Goal: Information Seeking & Learning: Learn about a topic

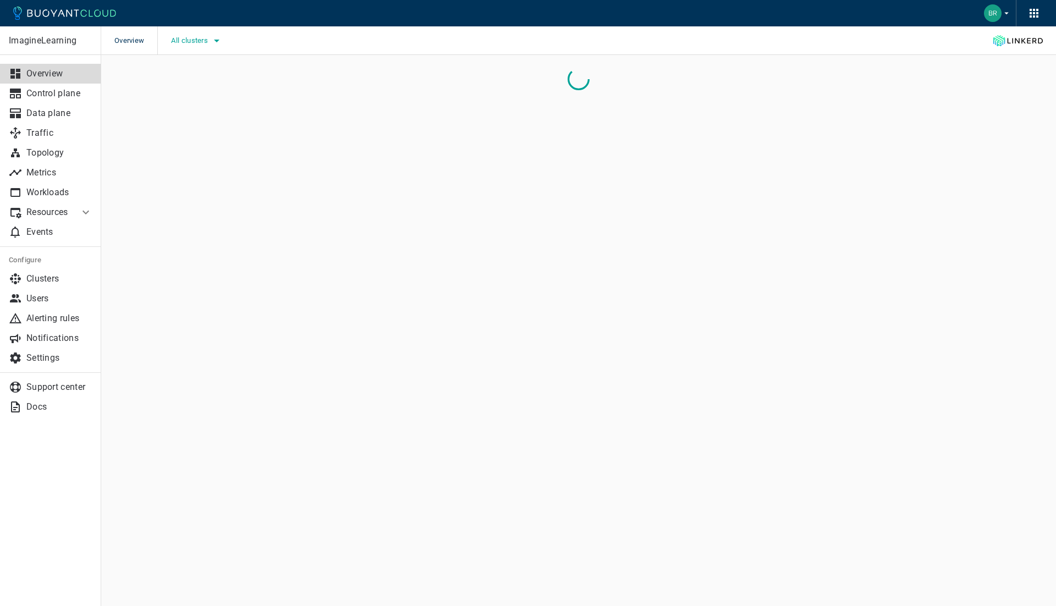
click at [199, 40] on span "All clusters" at bounding box center [190, 40] width 39 height 9
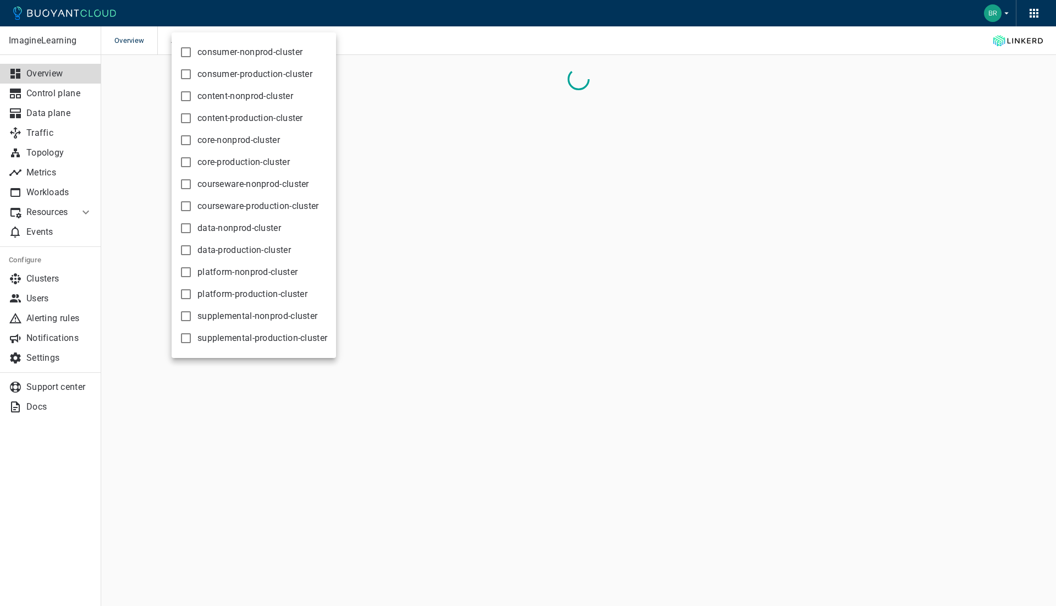
click at [209, 229] on span "data-nonprod-cluster" at bounding box center [239, 228] width 84 height 11
click at [192, 229] on input "data-nonprod-cluster" at bounding box center [185, 228] width 13 height 13
checkbox input "true"
click at [40, 113] on div at bounding box center [528, 303] width 1056 height 606
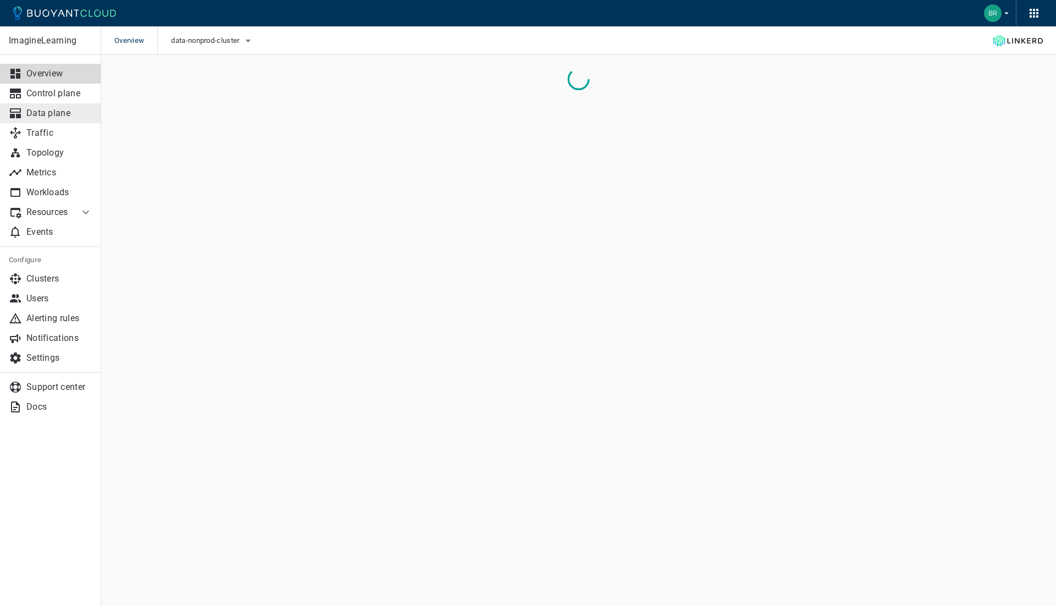
click at [42, 113] on p "Data plane" at bounding box center [59, 113] width 66 height 11
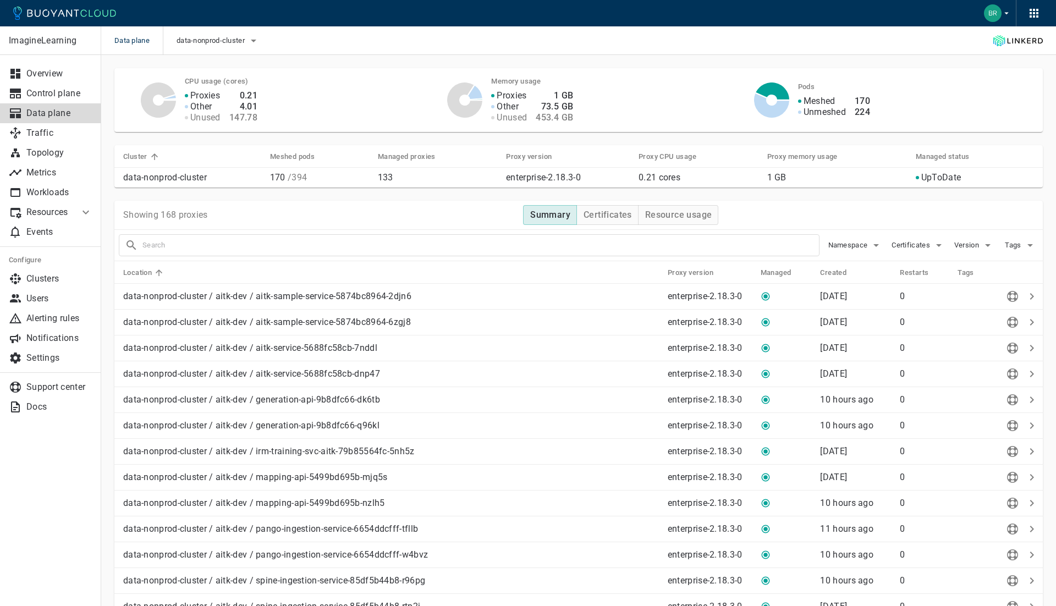
click at [493, 239] on input "text" at bounding box center [480, 244] width 676 height 15
type input "[PERSON_NAME]"
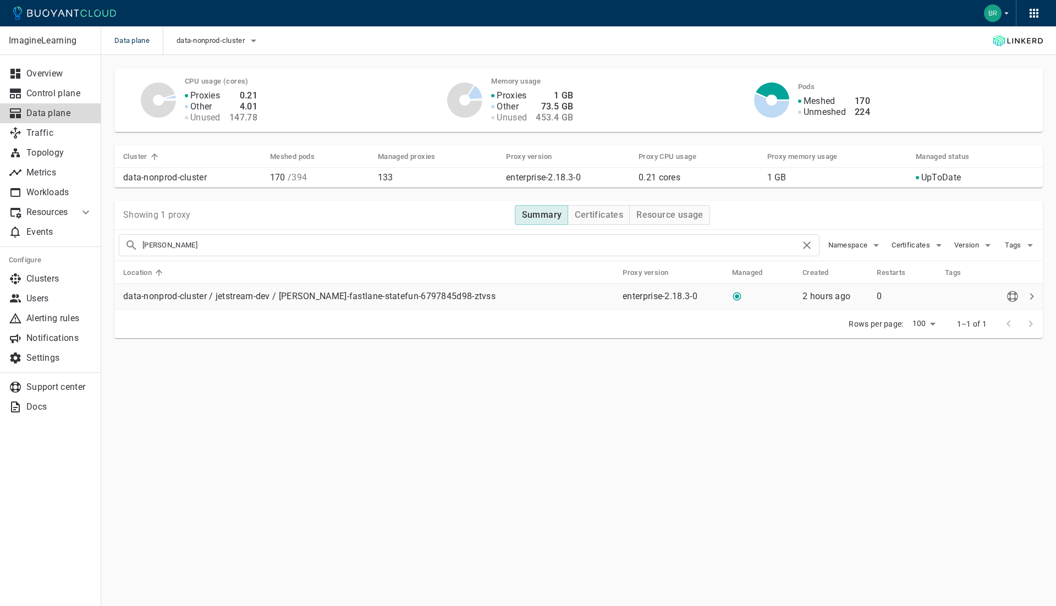
click at [401, 298] on p "data-nonprod-cluster / jetstream-dev / [PERSON_NAME]-fastlane-statefun-6797845d…" at bounding box center [368, 296] width 490 height 11
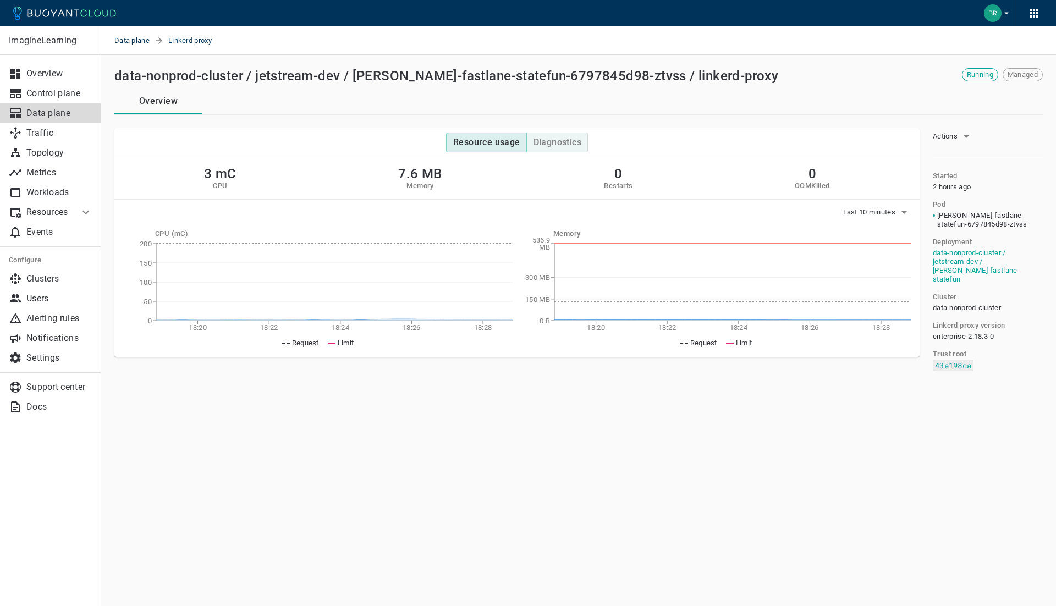
click at [545, 146] on h4 "Diagnostics" at bounding box center [557, 142] width 48 height 11
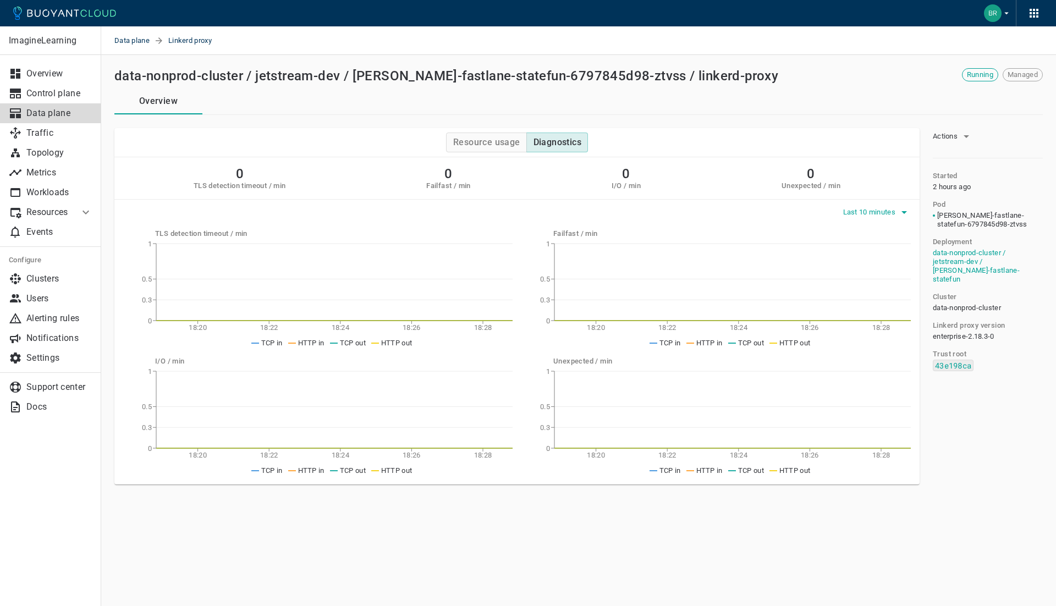
click at [869, 216] on button "Last 10 minutes" at bounding box center [877, 212] width 68 height 16
click at [868, 269] on li "Last 6 hours" at bounding box center [883, 273] width 83 height 20
click at [486, 131] on div "Resource usage Diagnostics" at bounding box center [516, 142] width 805 height 29
click at [486, 139] on h4 "Resource usage" at bounding box center [486, 142] width 67 height 11
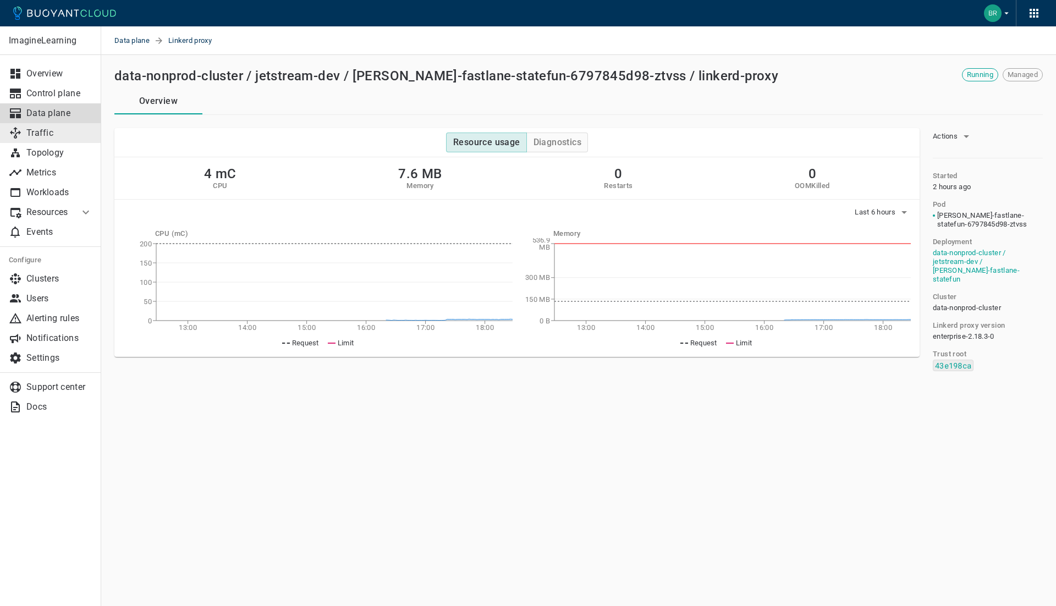
click at [42, 134] on p "Traffic" at bounding box center [59, 133] width 66 height 11
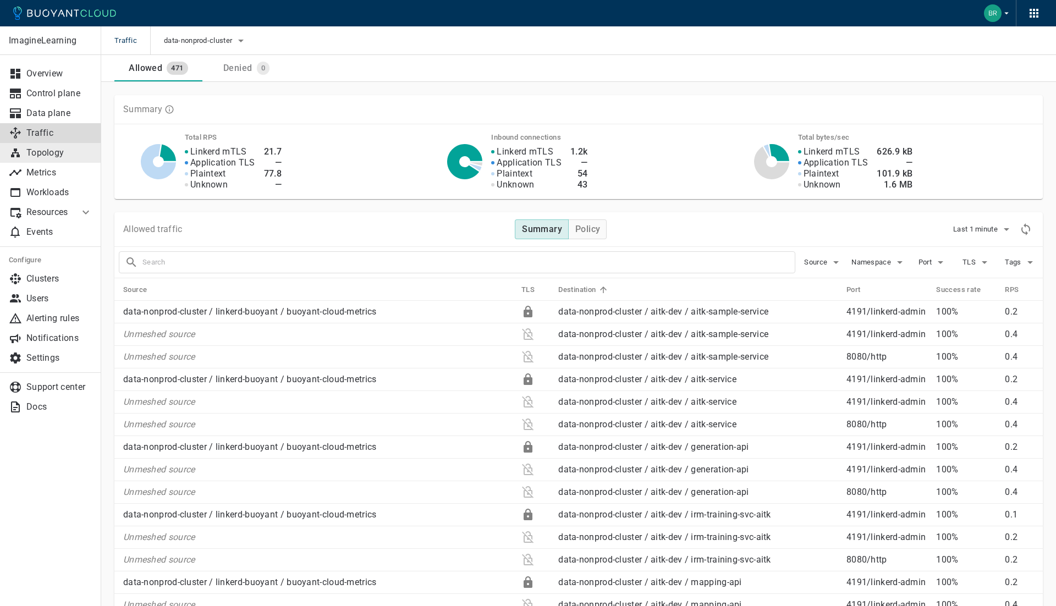
click at [60, 153] on p "Topology" at bounding box center [59, 152] width 66 height 11
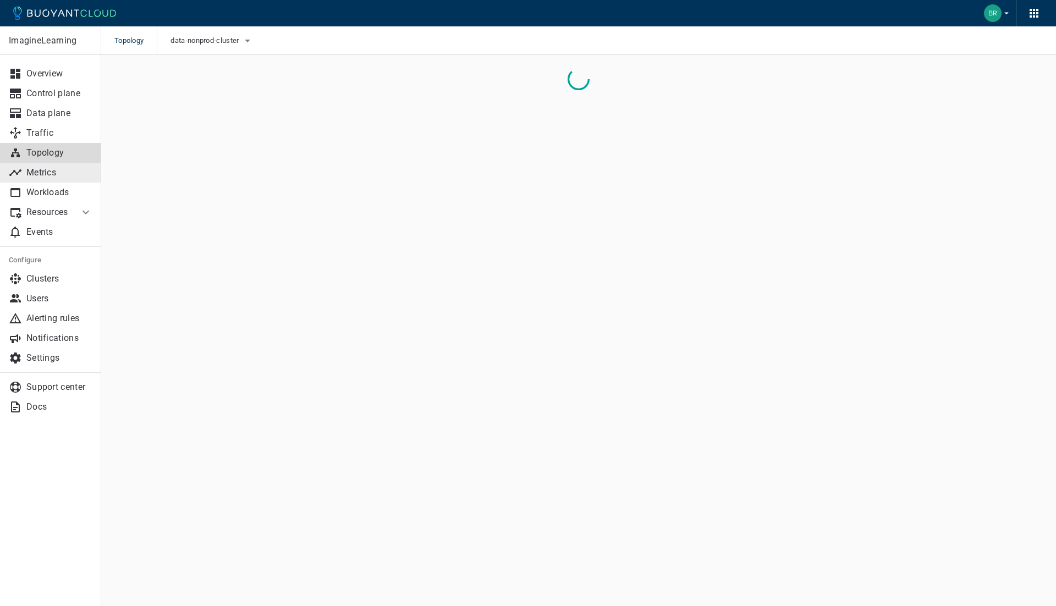
click at [56, 168] on p "Metrics" at bounding box center [59, 172] width 66 height 11
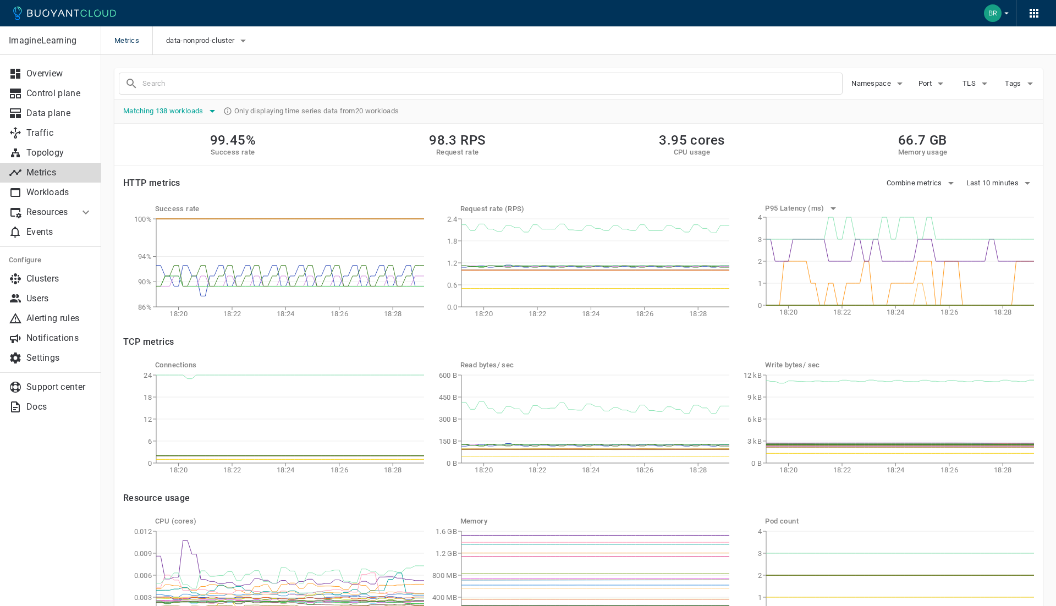
click at [191, 103] on button "Matching 138 workloads" at bounding box center [171, 111] width 96 height 16
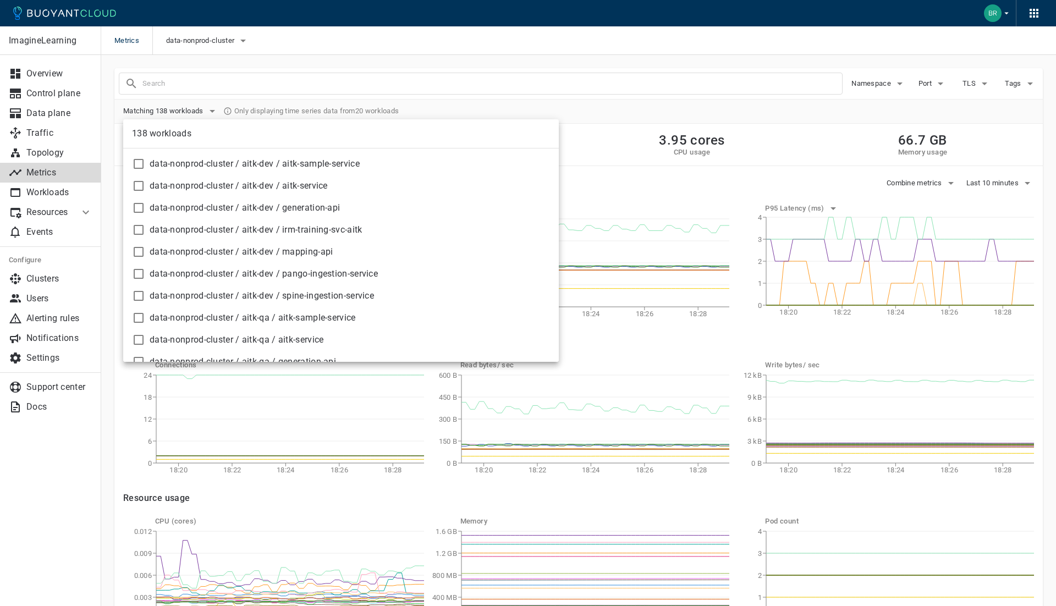
click at [205, 91] on div at bounding box center [528, 303] width 1056 height 606
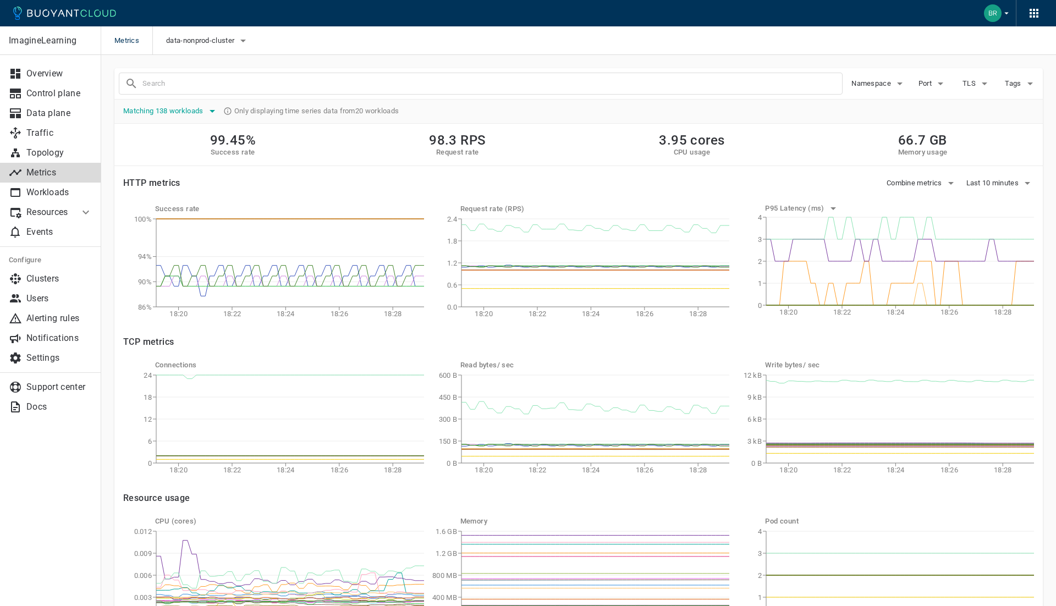
click at [195, 110] on span "Matching 138 workloads" at bounding box center [164, 111] width 82 height 9
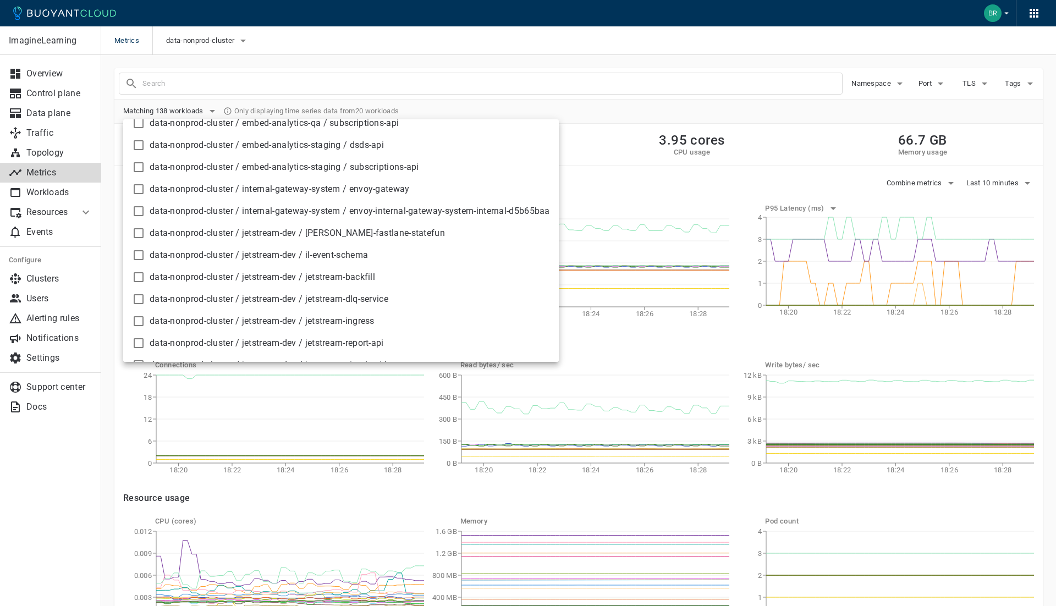
scroll to position [1180, 0]
click at [223, 241] on li "data-nonprod-cluster / jetstream-dev / [PERSON_NAME]-fastlane-statefun" at bounding box center [340, 237] width 435 height 22
checkbox input "true"
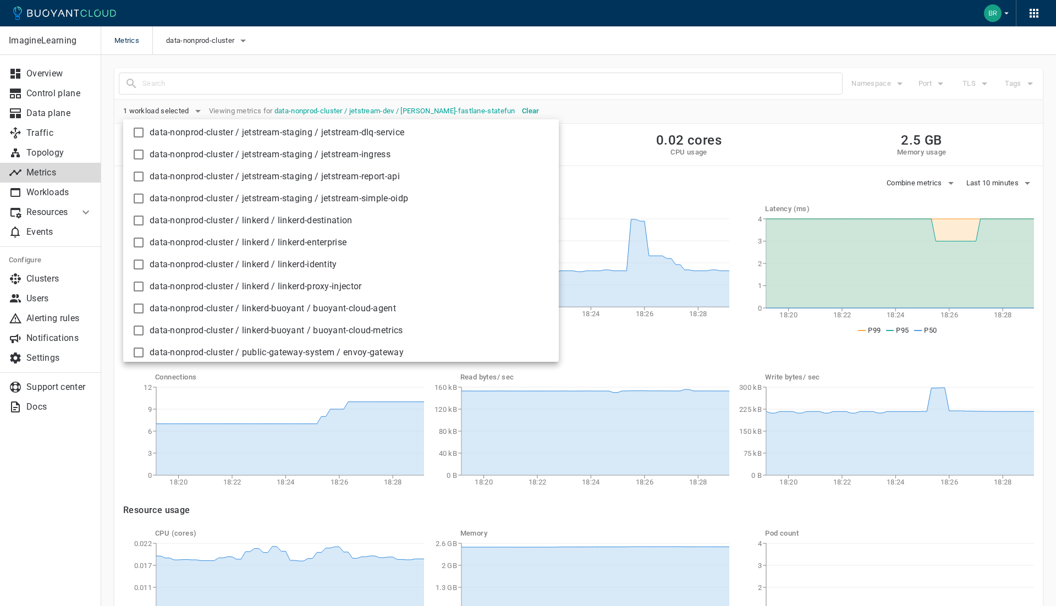
scroll to position [1571, 0]
click at [436, 524] on div at bounding box center [528, 303] width 1056 height 606
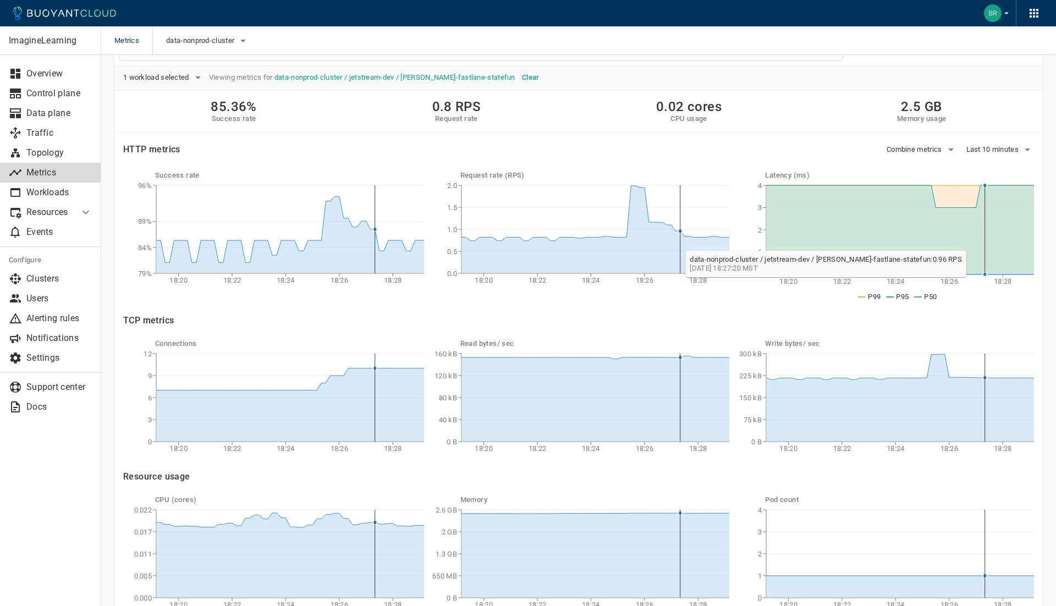
scroll to position [93, 0]
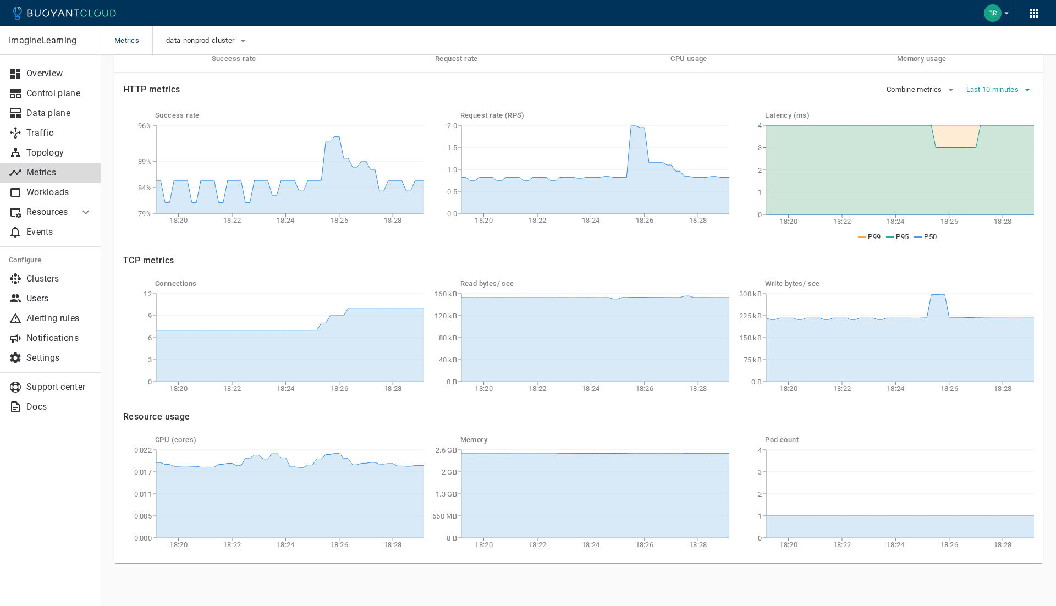
click at [979, 87] on span "Last 10 minutes" at bounding box center [993, 89] width 55 height 9
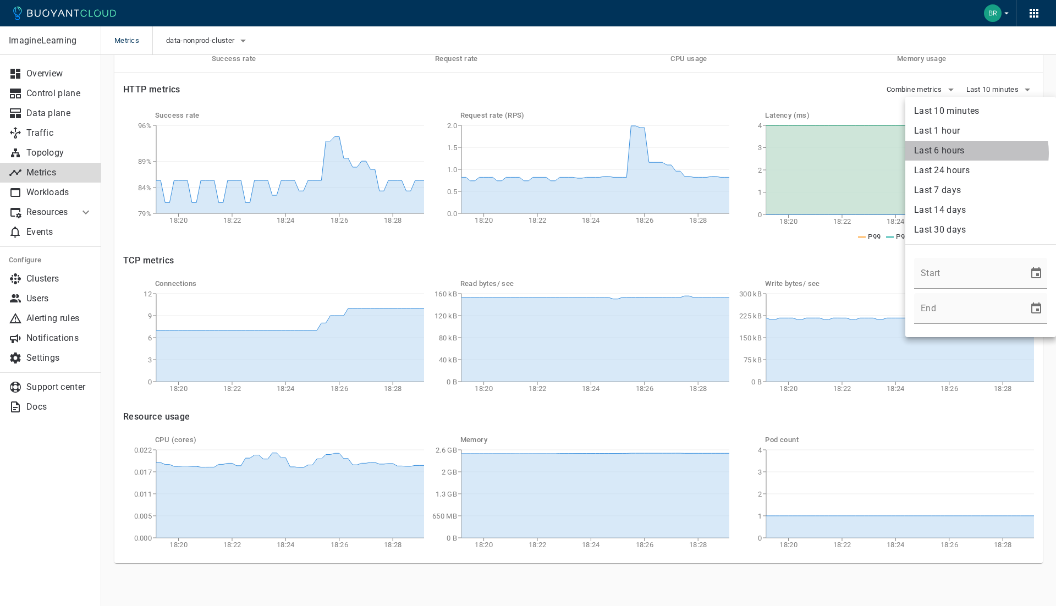
click at [976, 153] on li "Last 6 hours" at bounding box center [980, 151] width 151 height 20
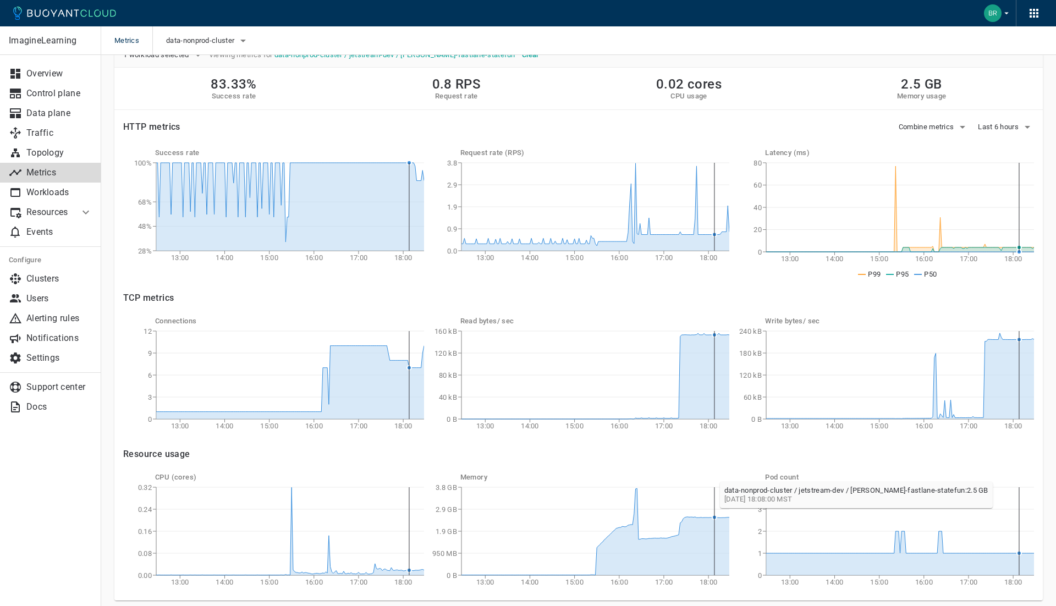
scroll to position [23, 0]
